Goal: Task Accomplishment & Management: Complete application form

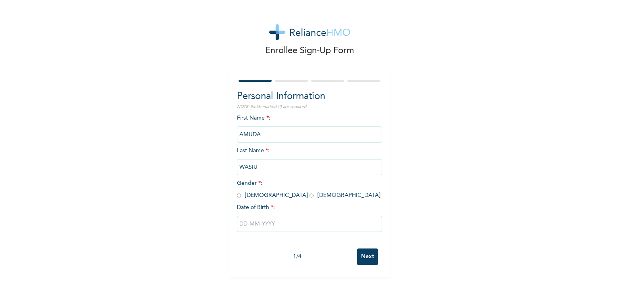
click at [237, 195] on input "radio" at bounding box center [239, 196] width 4 height 8
radio input "true"
click at [237, 225] on input "text" at bounding box center [309, 224] width 145 height 16
select select "7"
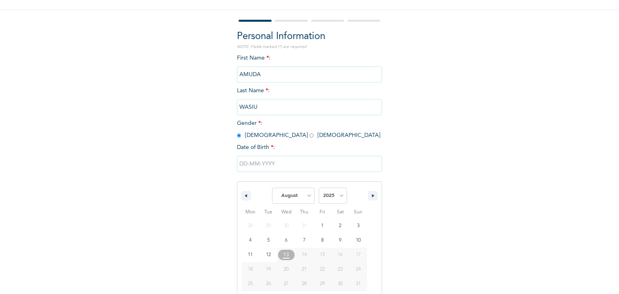
scroll to position [72, 0]
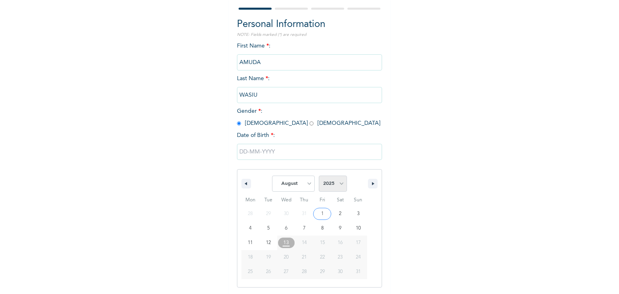
click at [339, 184] on select "2025 2024 2023 2022 2021 2020 2019 2018 2017 2016 2015 2014 2013 2012 2011 2010…" at bounding box center [333, 184] width 28 height 16
select select "1983"
click at [319, 176] on select "2025 2024 2023 2022 2021 2020 2019 2018 2017 2016 2015 2014 2013 2012 2011 2010…" at bounding box center [333, 184] width 28 height 16
click at [310, 184] on select "January February March April May June July August September October November De…" at bounding box center [293, 184] width 43 height 16
select select "1"
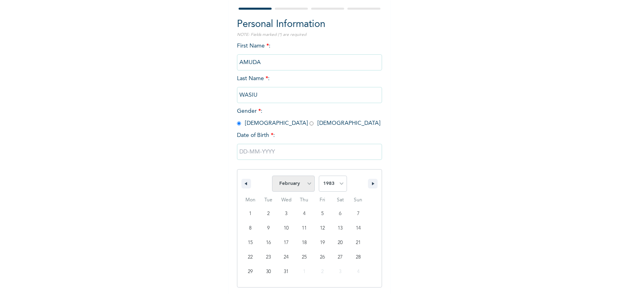
click at [272, 176] on select "January February March April May June July August September October November De…" at bounding box center [293, 184] width 43 height 16
type input "[DATE]"
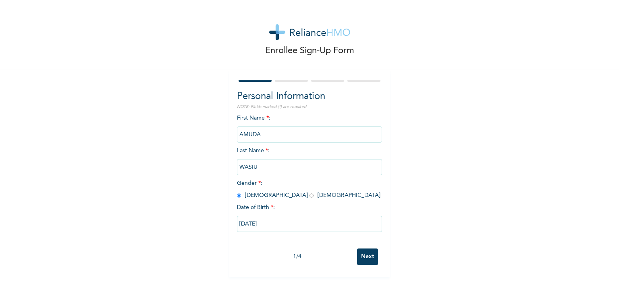
scroll to position [0, 0]
click at [369, 256] on input "Next" at bounding box center [367, 257] width 21 height 17
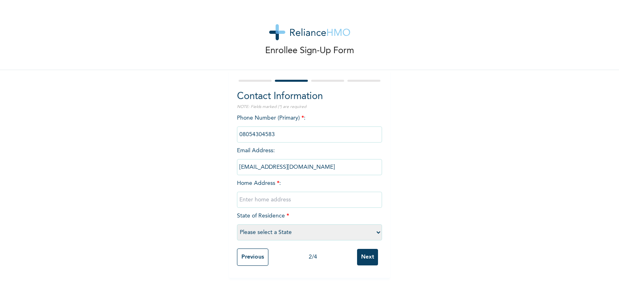
click at [299, 184] on div "Phone Number (Primary) * : Email Address : [EMAIL_ADDRESS][DOMAIN_NAME] Home Ad…" at bounding box center [309, 179] width 145 height 131
click at [285, 183] on div "Phone Number (Primary) * : Email Address : [EMAIL_ADDRESS][DOMAIN_NAME] Home Ad…" at bounding box center [309, 179] width 145 height 131
click at [310, 185] on div "Phone Number (Primary) * : Email Address : [EMAIL_ADDRESS][DOMAIN_NAME] Home Ad…" at bounding box center [309, 179] width 145 height 131
drag, startPoint x: 320, startPoint y: 183, endPoint x: 327, endPoint y: 172, distance: 13.3
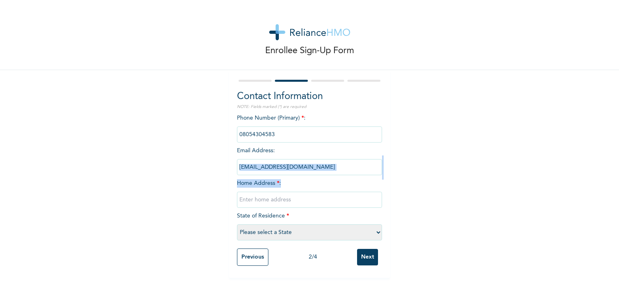
click at [327, 172] on div "Phone Number (Primary) * : Email Address : [EMAIL_ADDRESS][DOMAIN_NAME] Home Ad…" at bounding box center [309, 179] width 145 height 131
click at [327, 172] on input "[EMAIL_ADDRESS][DOMAIN_NAME]" at bounding box center [309, 167] width 145 height 16
click at [296, 201] on input "text" at bounding box center [309, 200] width 145 height 16
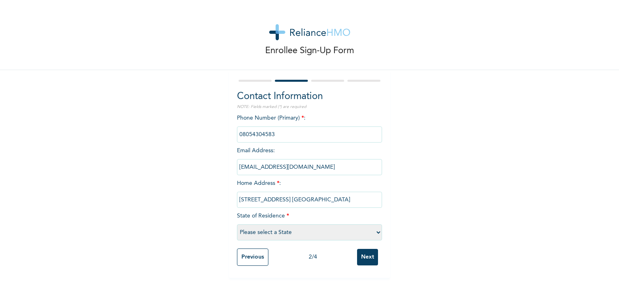
type input "[STREET_ADDRESS] [GEOGRAPHIC_DATA]"
click at [377, 233] on select "Please select a State [PERSON_NAME] (FCT) [PERSON_NAME] Ibom [GEOGRAPHIC_DATA] …" at bounding box center [309, 233] width 145 height 16
select select "31"
click at [237, 225] on select "Please select a State [PERSON_NAME] (FCT) [PERSON_NAME] Ibom [GEOGRAPHIC_DATA] …" at bounding box center [309, 233] width 145 height 16
click at [304, 181] on div "Phone Number (Primary) * : Email Address : [EMAIL_ADDRESS][DOMAIN_NAME] Home Ad…" at bounding box center [309, 179] width 145 height 131
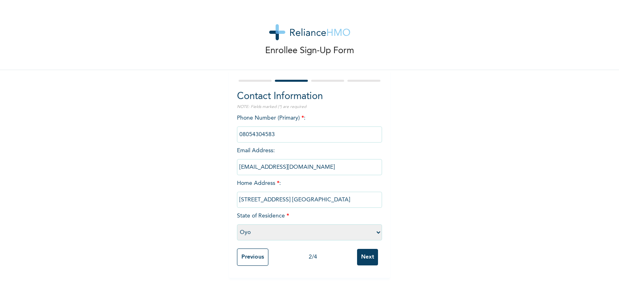
click at [368, 260] on input "Next" at bounding box center [367, 257] width 21 height 17
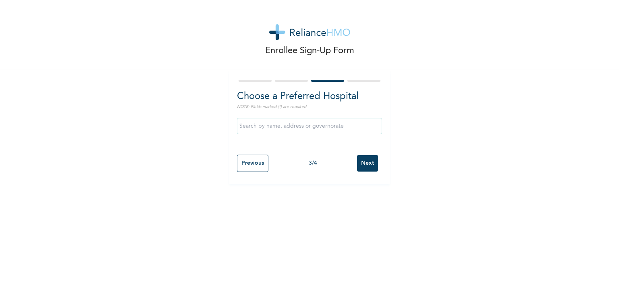
click at [256, 131] on input "text" at bounding box center [309, 126] width 145 height 16
click at [349, 127] on input "The [GEOGRAPHIC_DATA]" at bounding box center [309, 126] width 145 height 16
type input "[GEOGRAPHIC_DATA]"
click at [362, 162] on input "Next" at bounding box center [367, 163] width 21 height 17
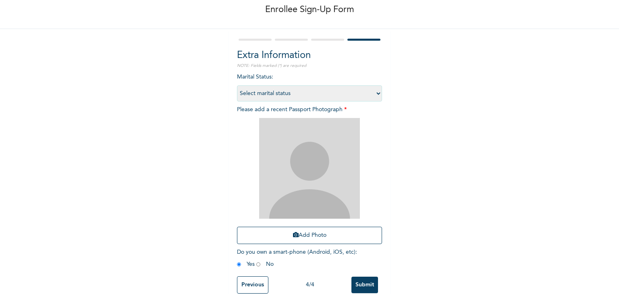
scroll to position [42, 0]
click at [376, 91] on select "Select marital status [DEMOGRAPHIC_DATA] Married [DEMOGRAPHIC_DATA] Widow/[DEMO…" at bounding box center [309, 93] width 145 height 16
select select "2"
click at [237, 85] on select "Select marital status [DEMOGRAPHIC_DATA] Married [DEMOGRAPHIC_DATA] Widow/[DEMO…" at bounding box center [309, 93] width 145 height 16
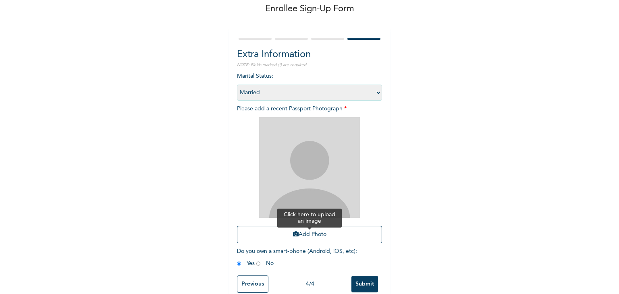
click at [304, 233] on button "Add Photo" at bounding box center [309, 234] width 145 height 17
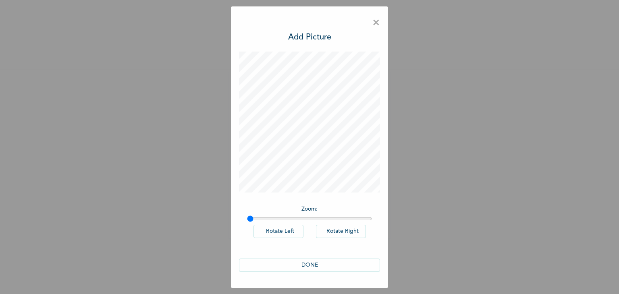
scroll to position [0, 0]
type input "1"
drag, startPoint x: 251, startPoint y: 219, endPoint x: 224, endPoint y: 217, distance: 27.1
click at [247, 217] on input "range" at bounding box center [309, 219] width 125 height 6
click at [311, 265] on button "DONE" at bounding box center [309, 265] width 141 height 13
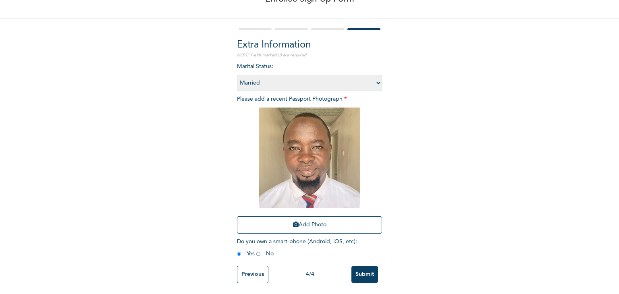
scroll to position [58, 0]
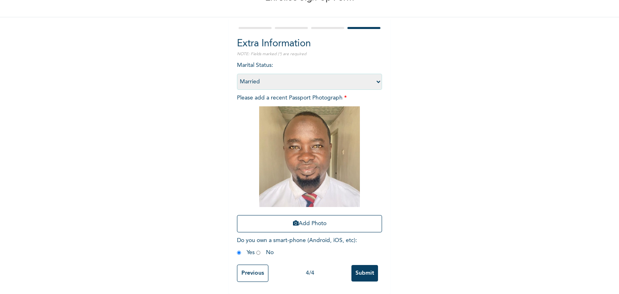
click at [248, 269] on input "Previous" at bounding box center [252, 273] width 31 height 17
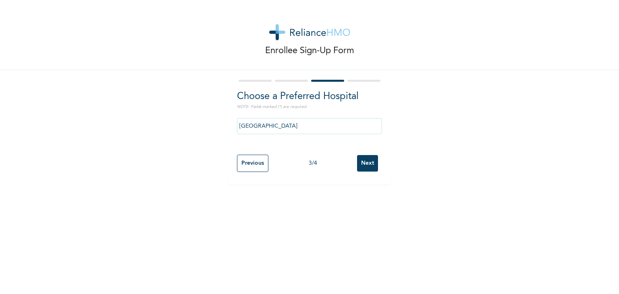
scroll to position [0, 0]
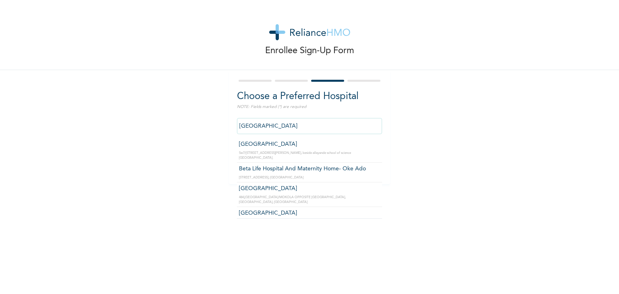
click at [344, 126] on input "[GEOGRAPHIC_DATA]" at bounding box center [309, 126] width 145 height 16
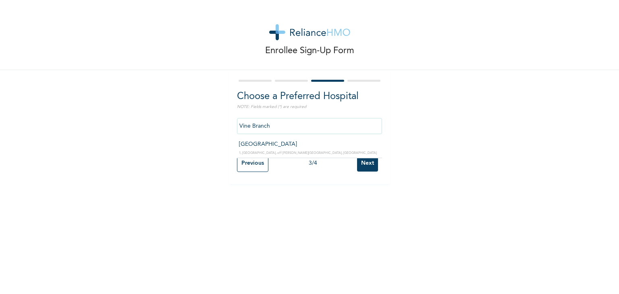
type input "[GEOGRAPHIC_DATA]"
click at [367, 164] on input "Next" at bounding box center [367, 163] width 21 height 17
select select "2"
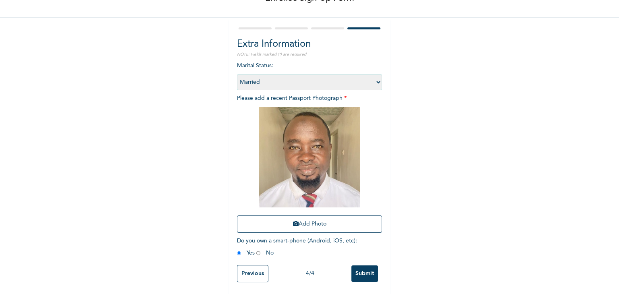
scroll to position [58, 0]
click at [364, 269] on input "Submit" at bounding box center [365, 273] width 27 height 17
